Goal: Book appointment/travel/reservation

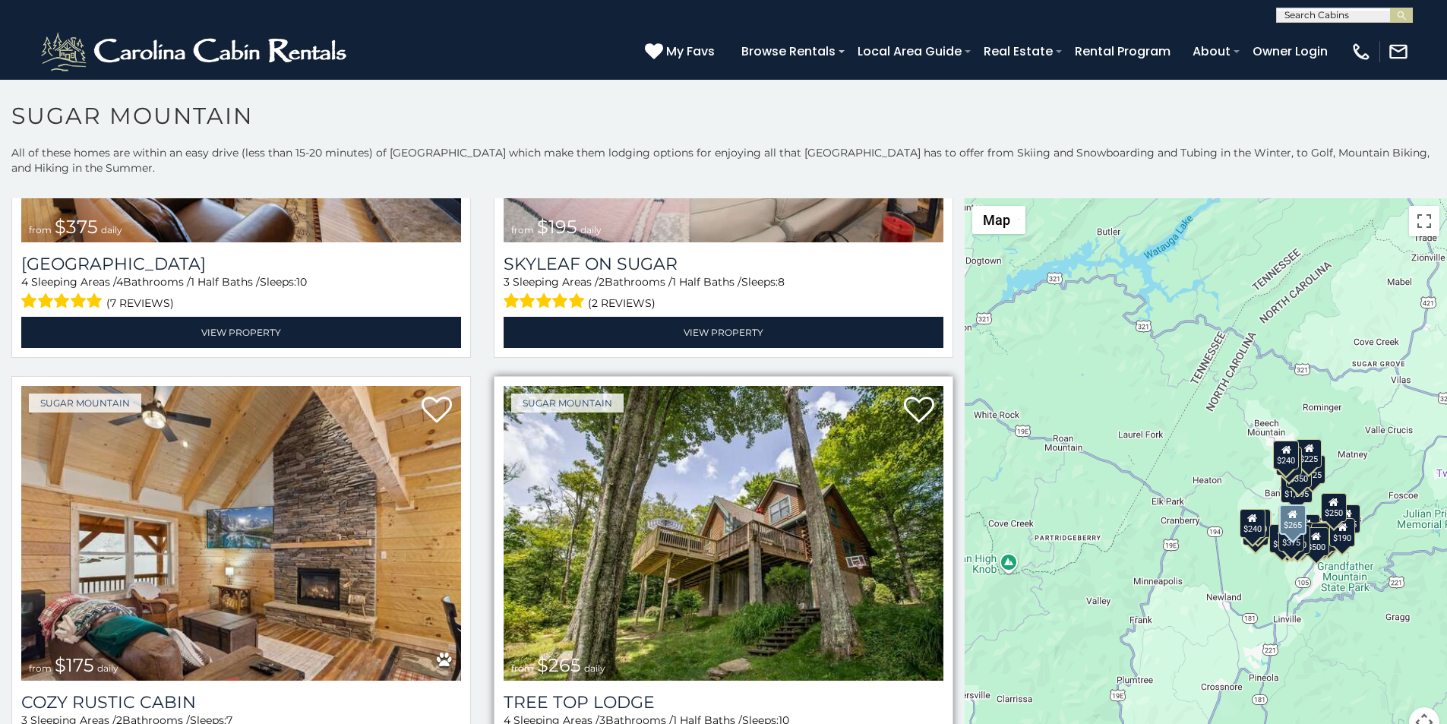
scroll to position [1202, 0]
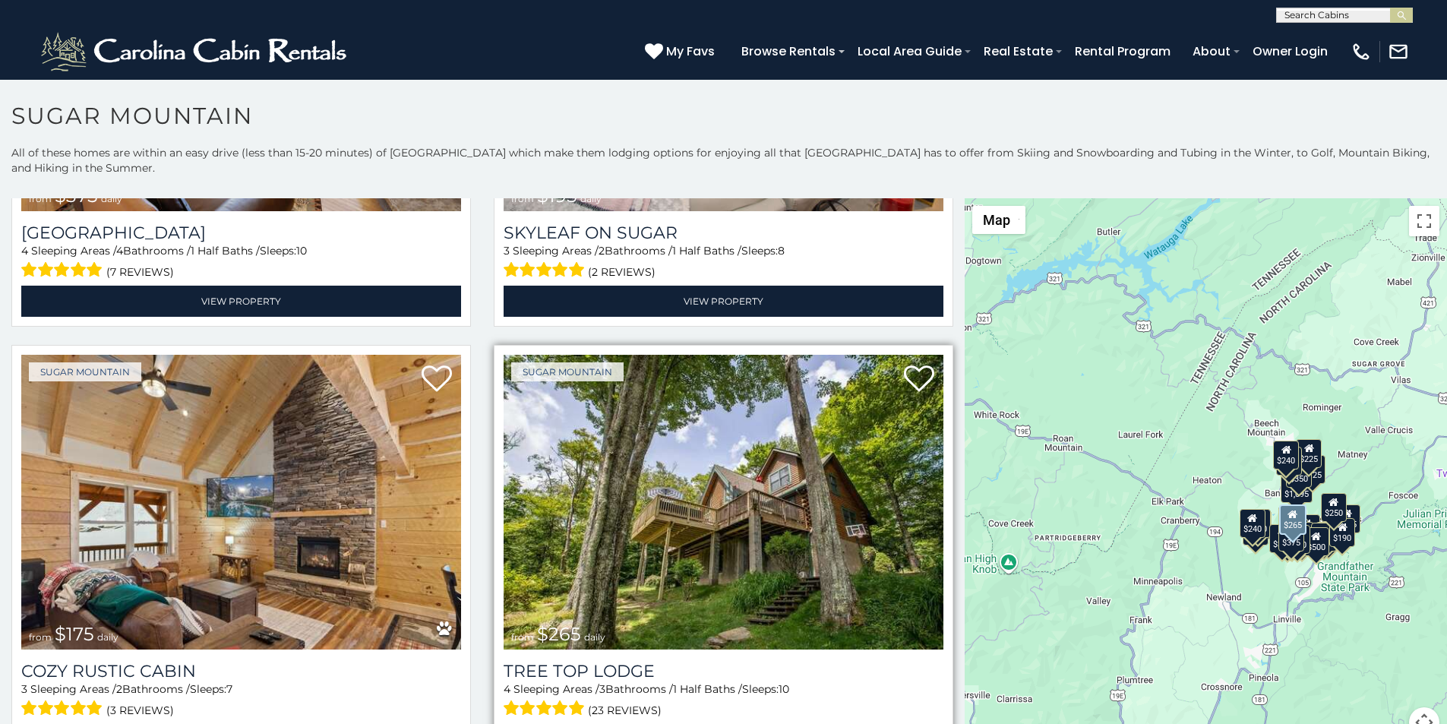
click at [583, 719] on div "Sugar Mountain from $265 daily Tree Top Lodge 4 Sleeping Areas / 3 Bathrooms / …" at bounding box center [723, 555] width 459 height 420
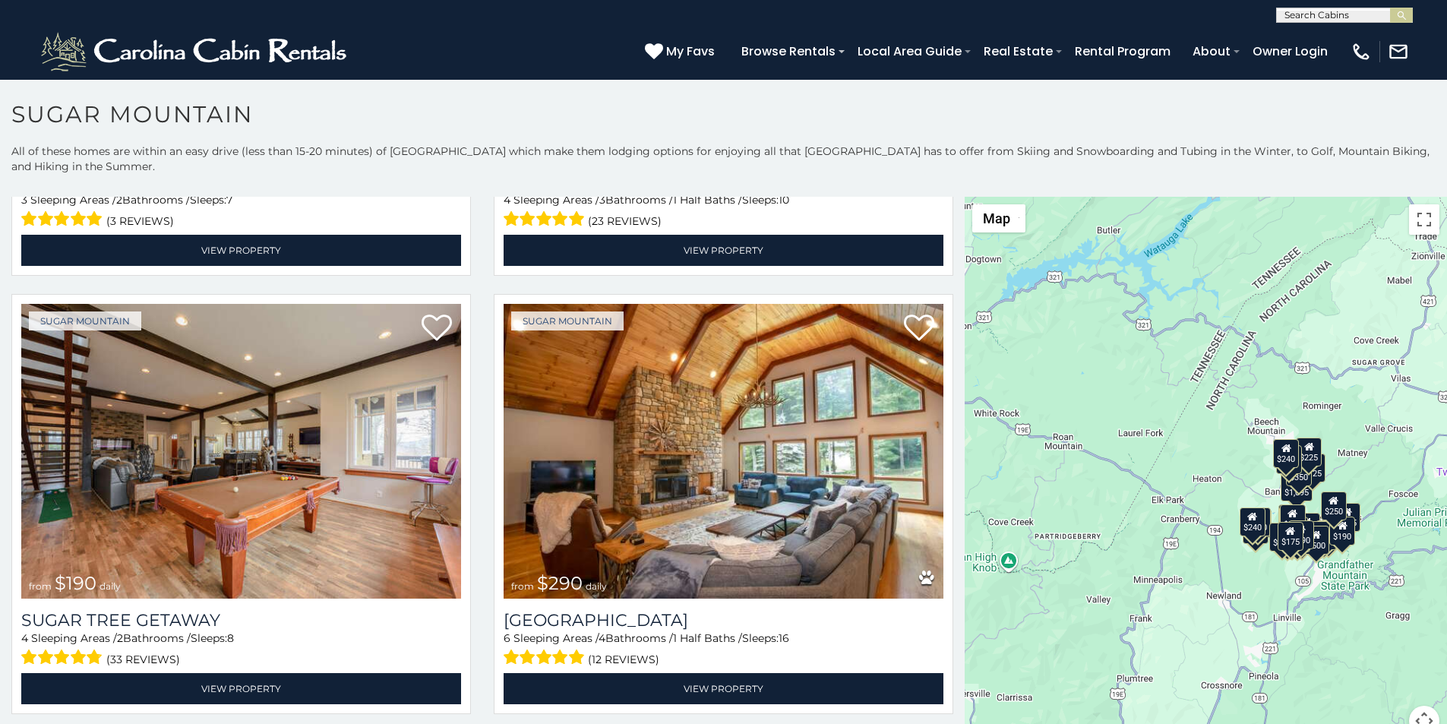
scroll to position [0, 0]
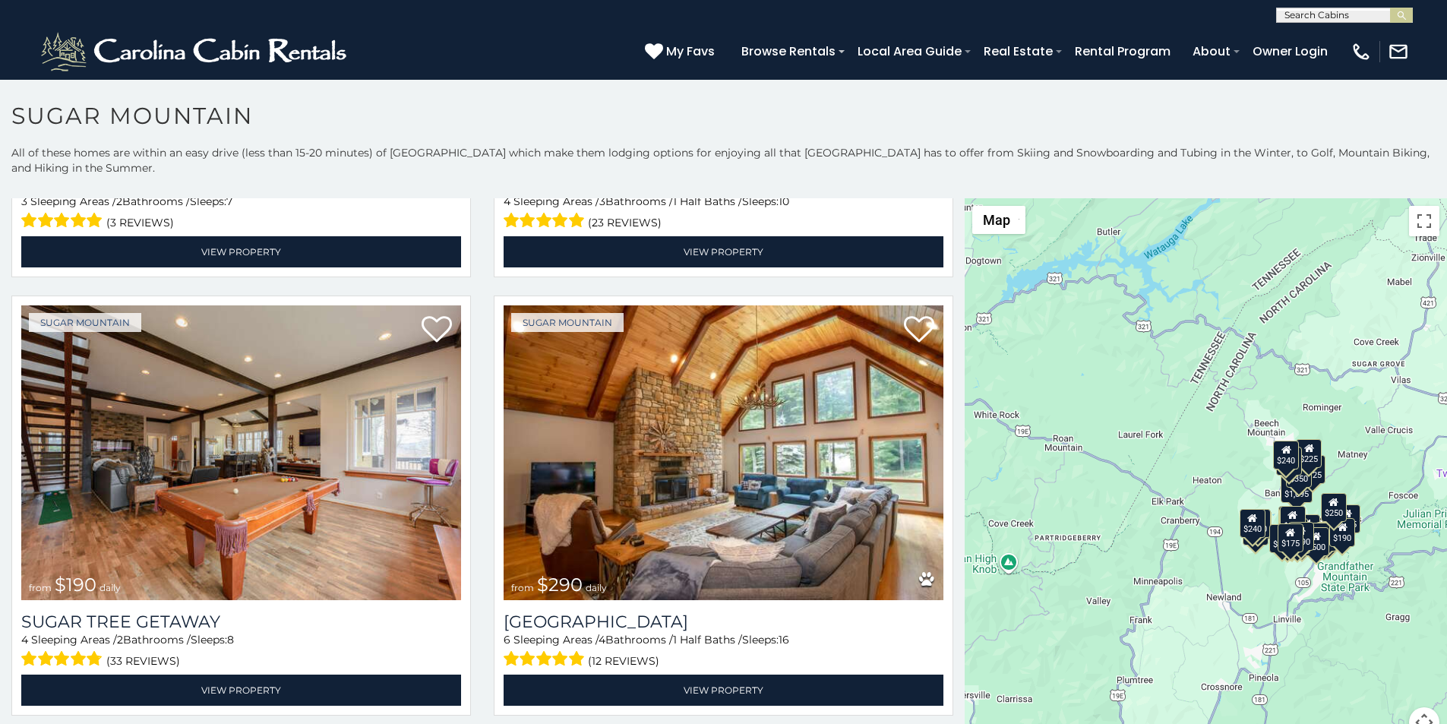
click at [503, 5] on div "**********" at bounding box center [723, 11] width 1447 height 23
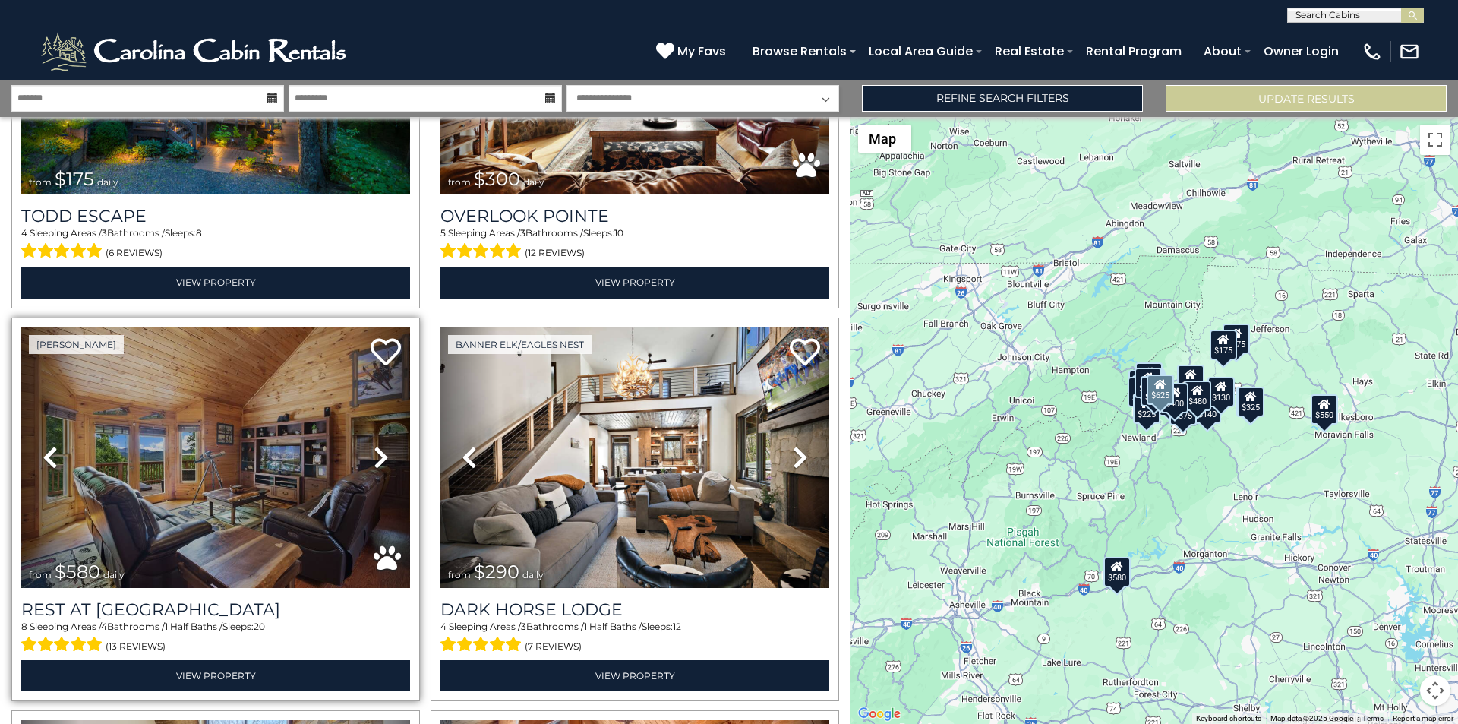
scroll to position [696, 0]
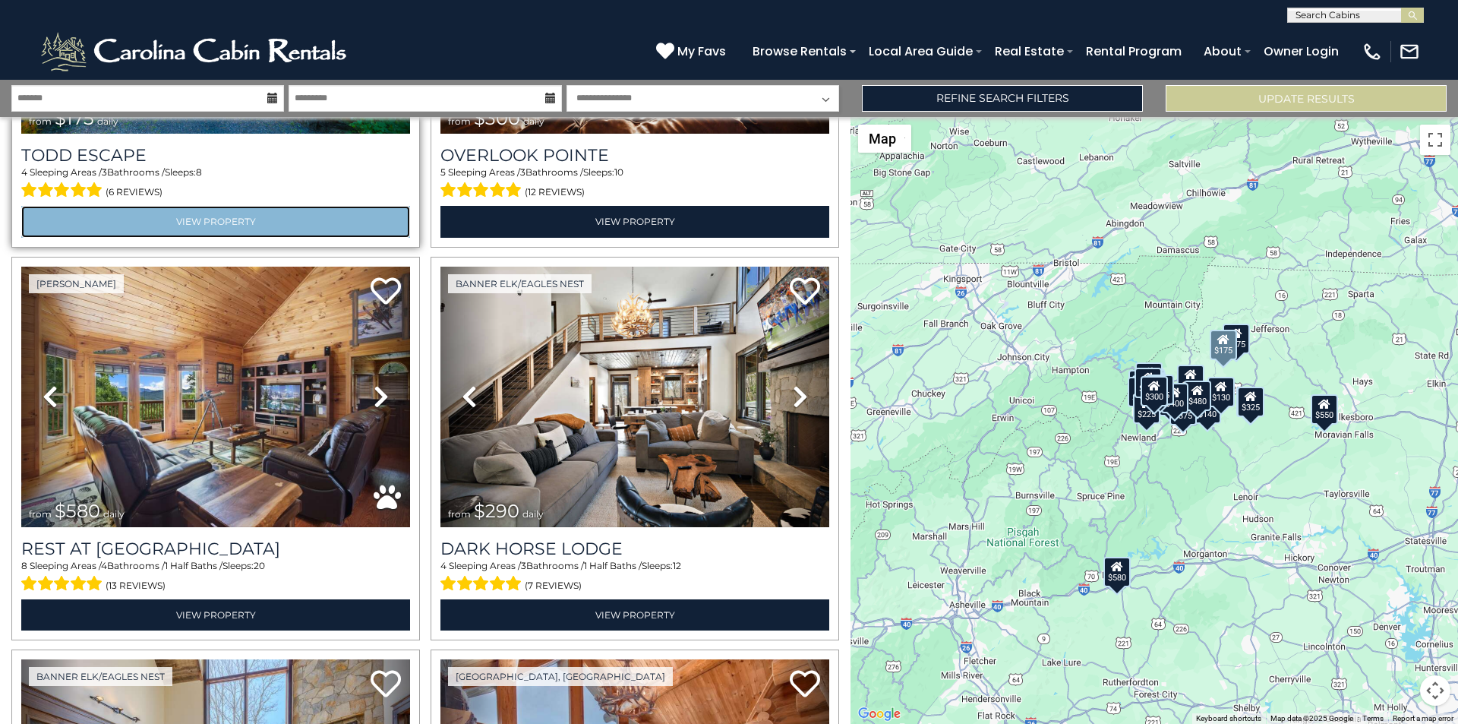
click at [61, 206] on link "View Property" at bounding box center [215, 221] width 389 height 31
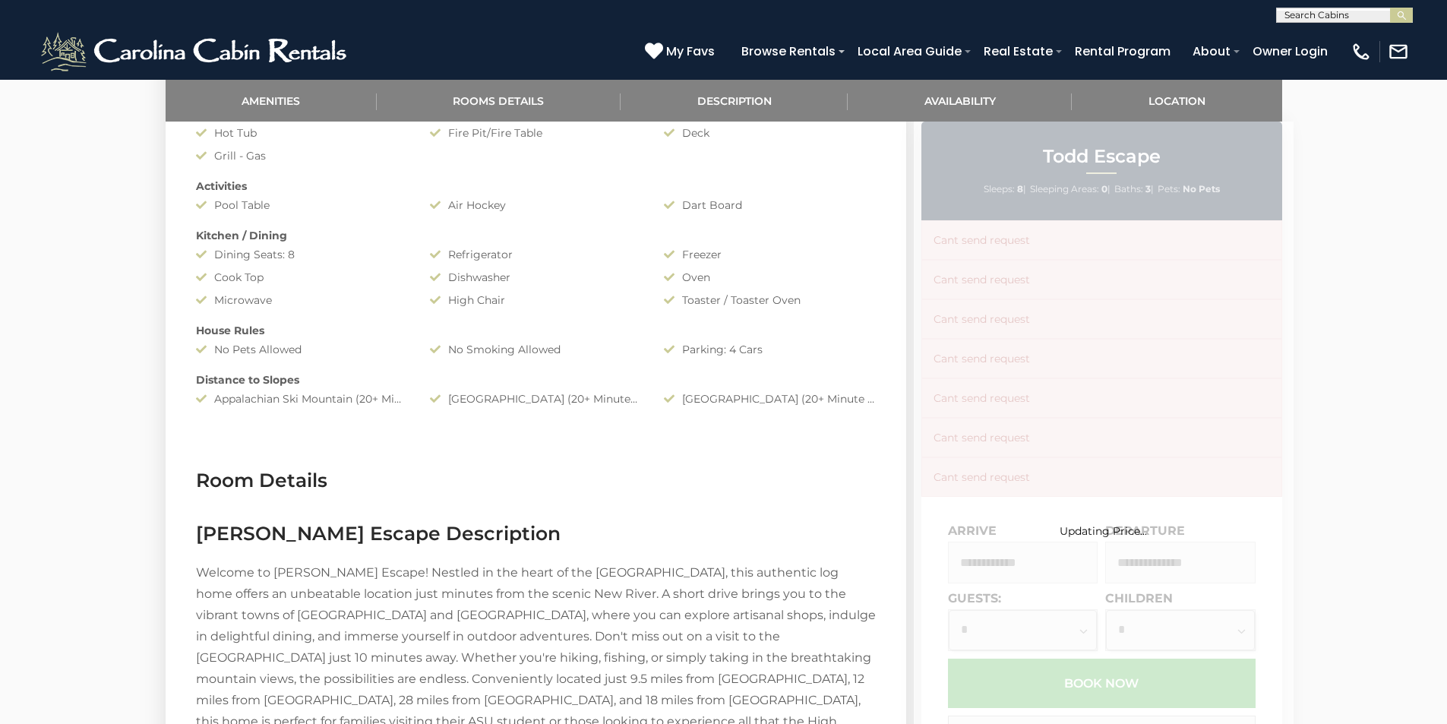
scroll to position [1202, 0]
